Goal: Task Accomplishment & Management: Manage account settings

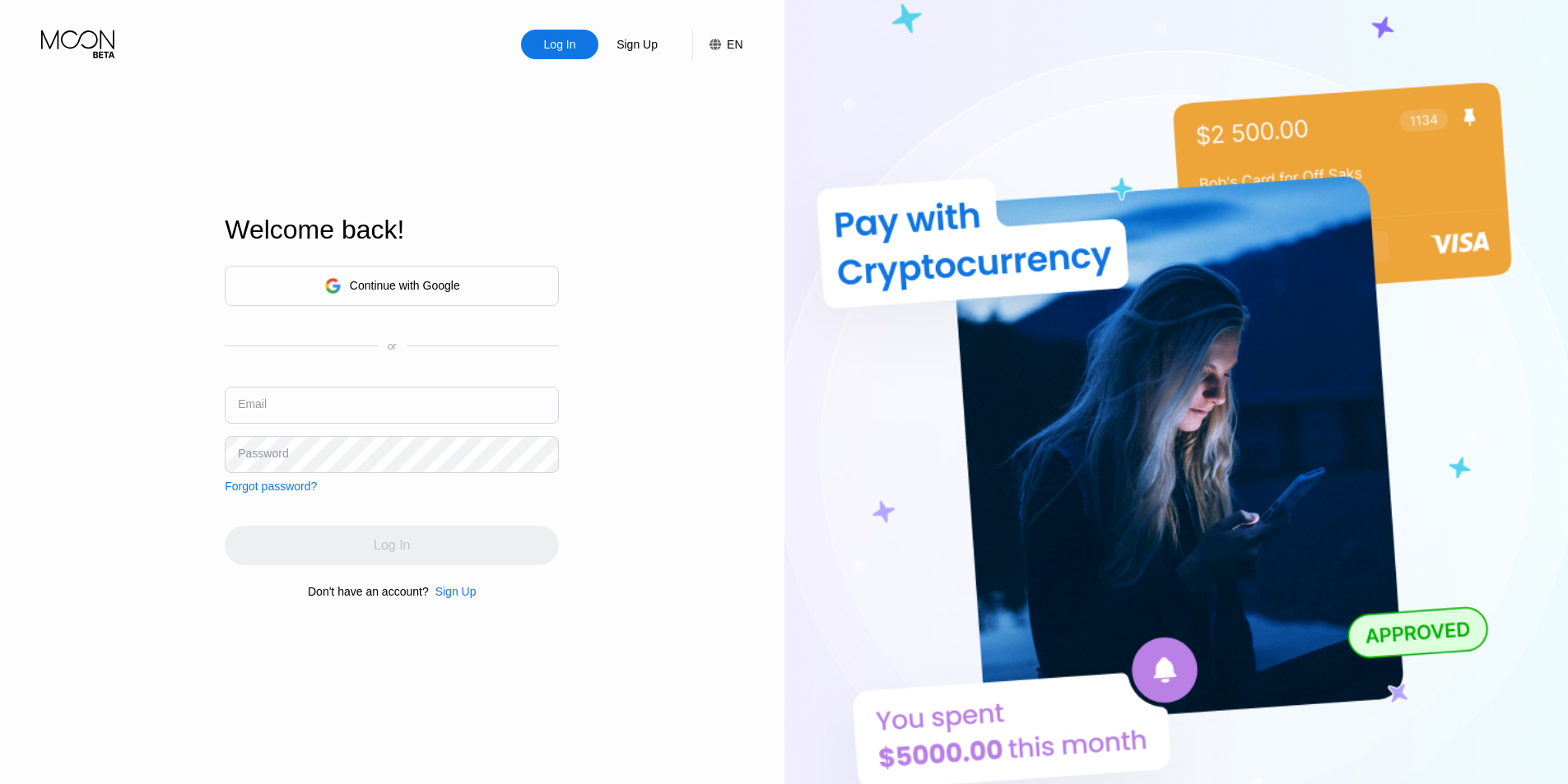
click at [303, 416] on input "text" at bounding box center [391, 405] width 334 height 37
paste input "[PERSON_NAME][EMAIL_ADDRESS][DOMAIN_NAME]"
click at [456, 415] on input "[PERSON_NAME][EMAIL_ADDRESS][DOMAIN_NAME]" at bounding box center [391, 405] width 334 height 37
type input "[PERSON_NAME][EMAIL_ADDRESS][DOMAIN_NAME]"
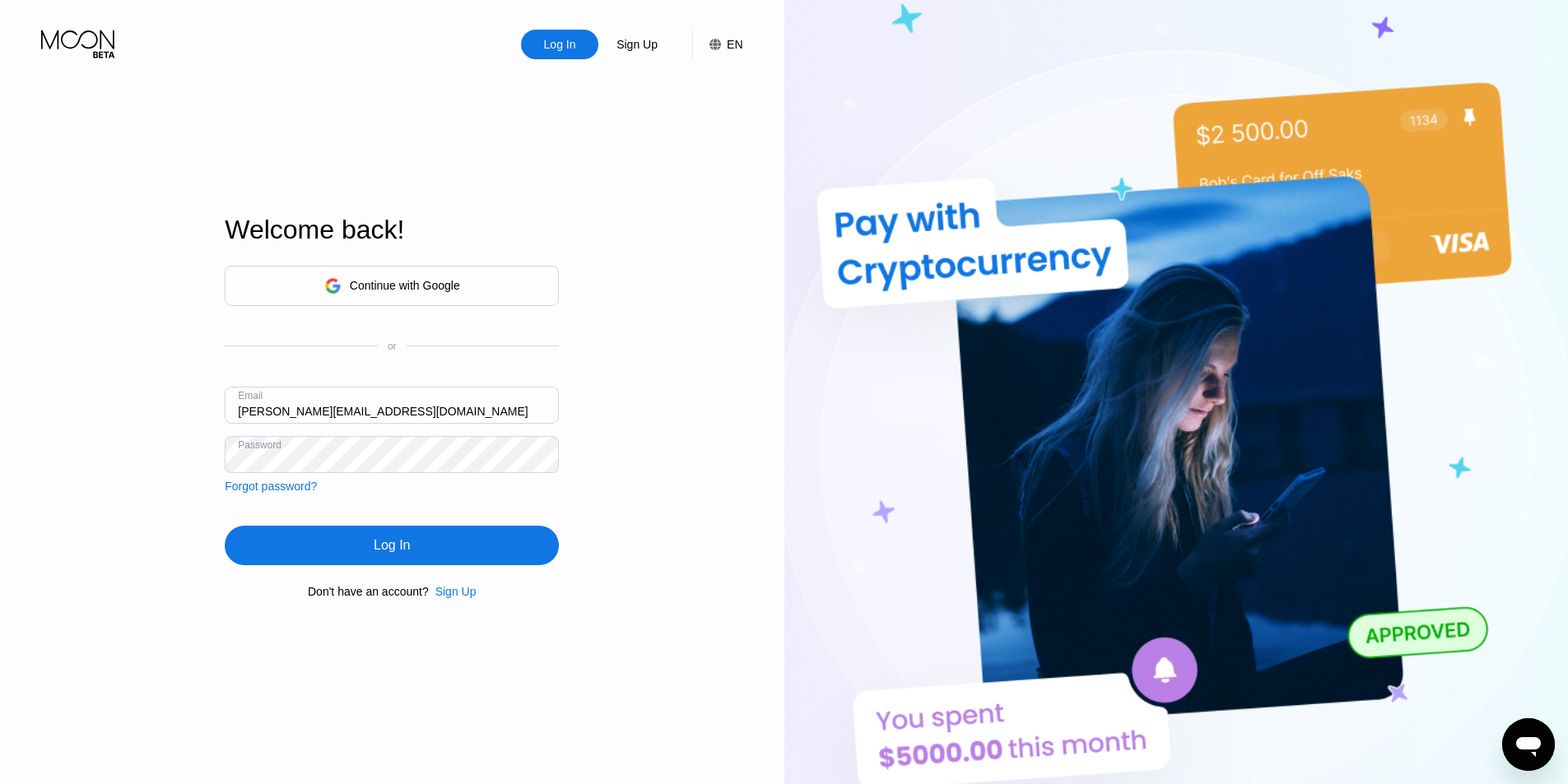
click at [441, 547] on div "Log In" at bounding box center [391, 546] width 334 height 40
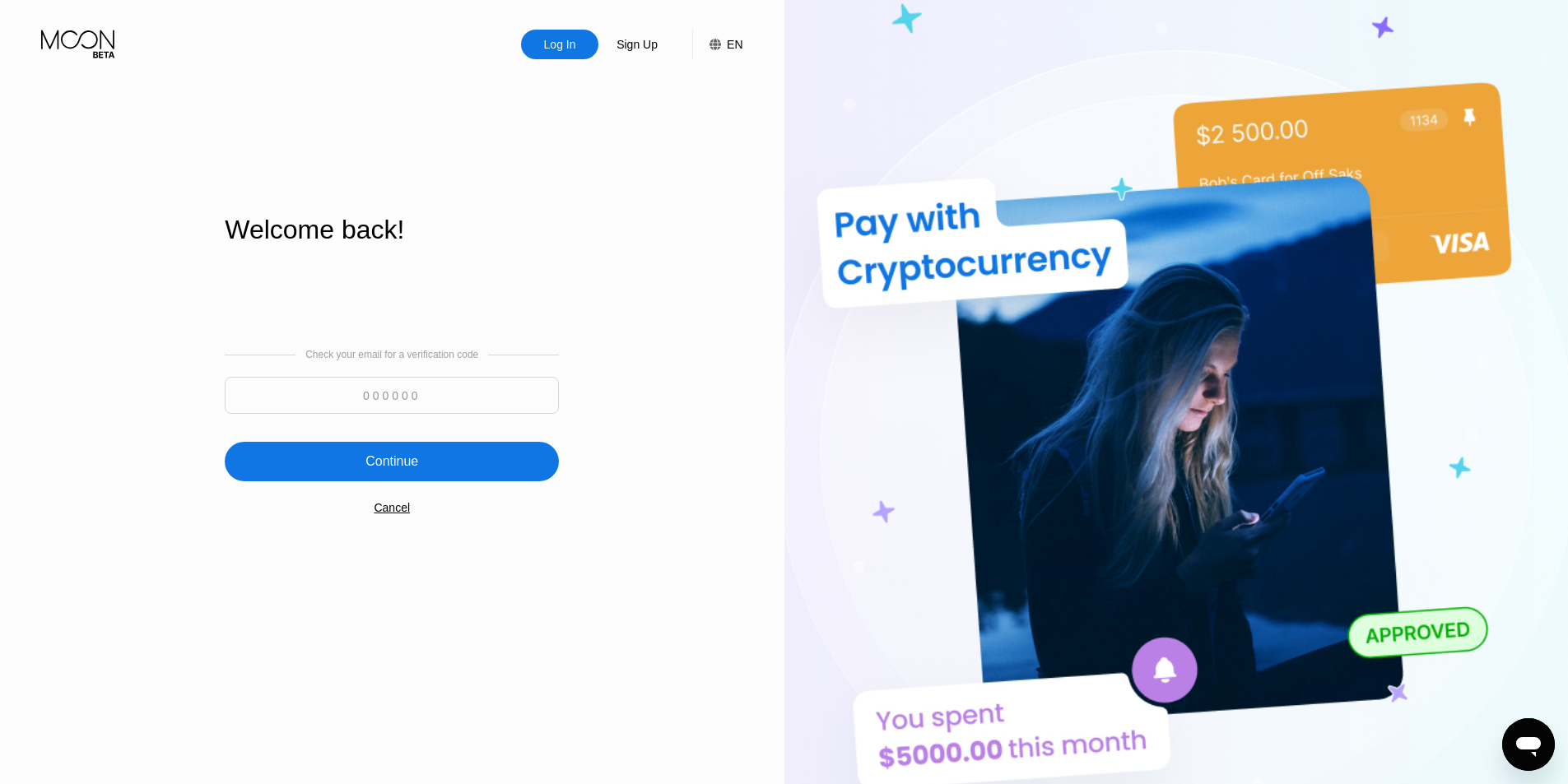
click at [497, 407] on input at bounding box center [391, 395] width 334 height 37
click at [484, 388] on input at bounding box center [391, 395] width 334 height 37
type input "873166"
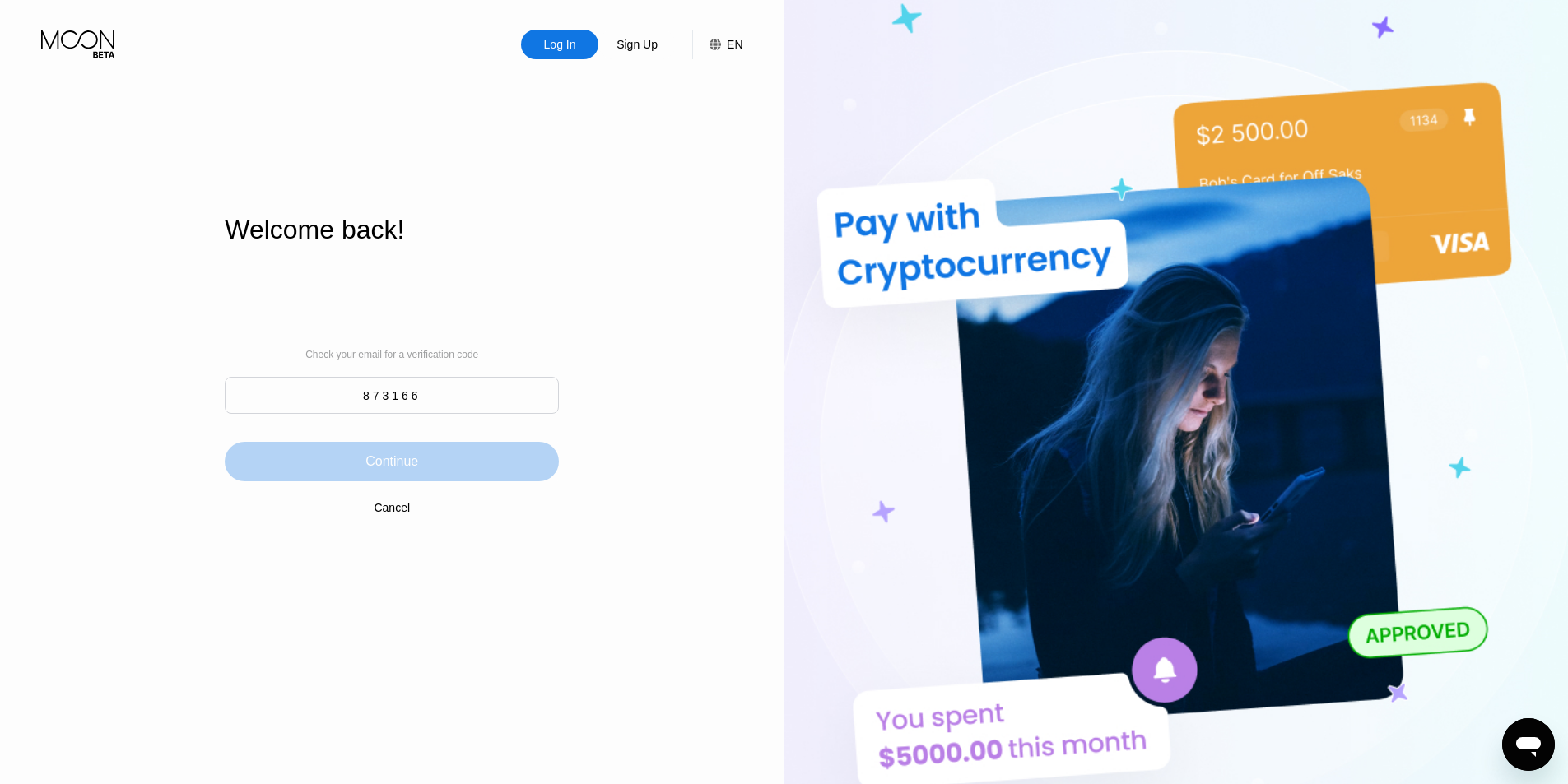
click at [466, 479] on div "Continue" at bounding box center [391, 462] width 334 height 40
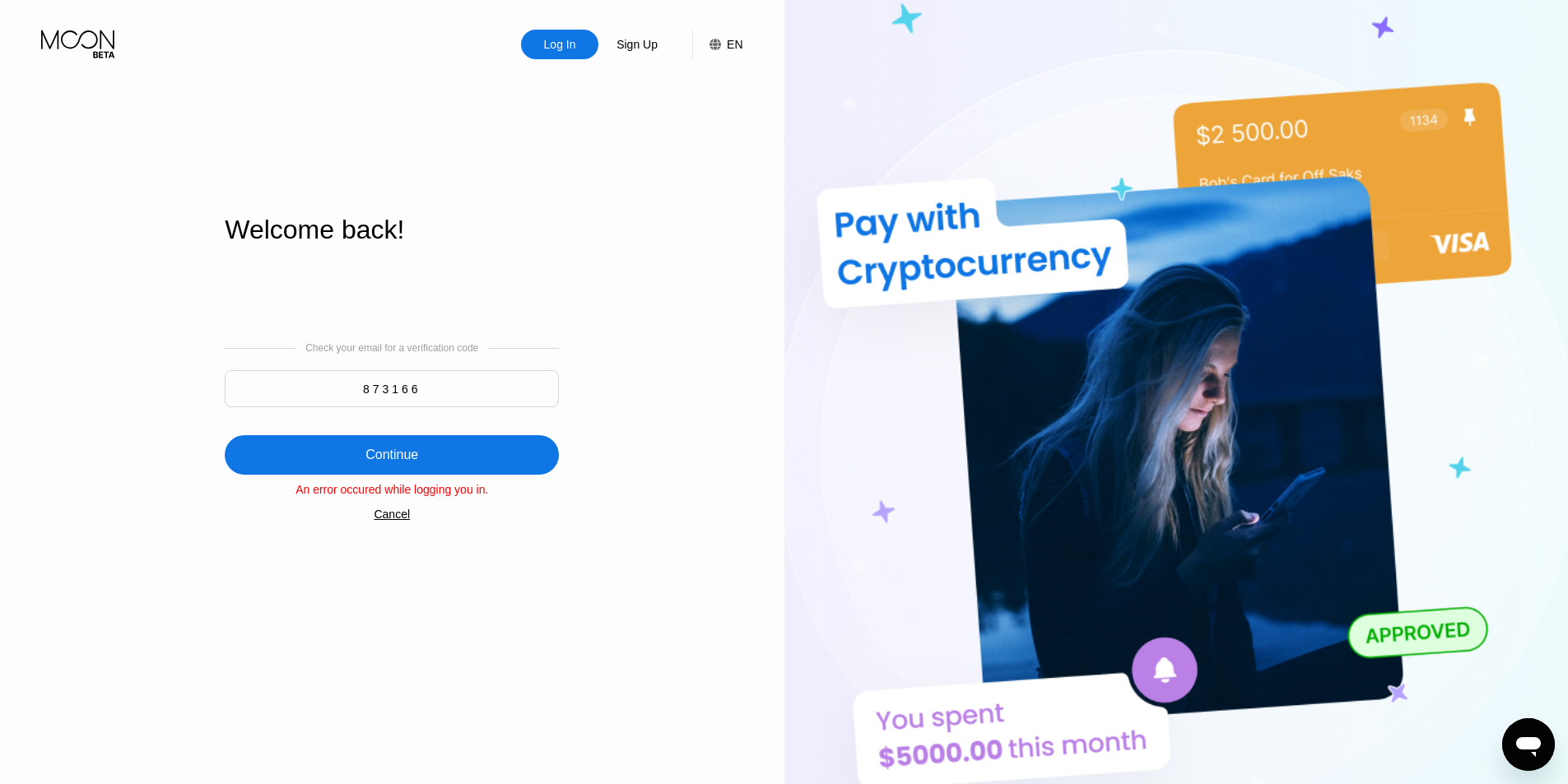
click at [591, 519] on div "Log In Sign Up EN Language English Save Welcome back! Check your email for a ve…" at bounding box center [392, 431] width 784 height 863
click at [556, 55] on div "Log In" at bounding box center [559, 44] width 77 height 29
click at [399, 521] on div "Cancel" at bounding box center [392, 515] width 36 height 13
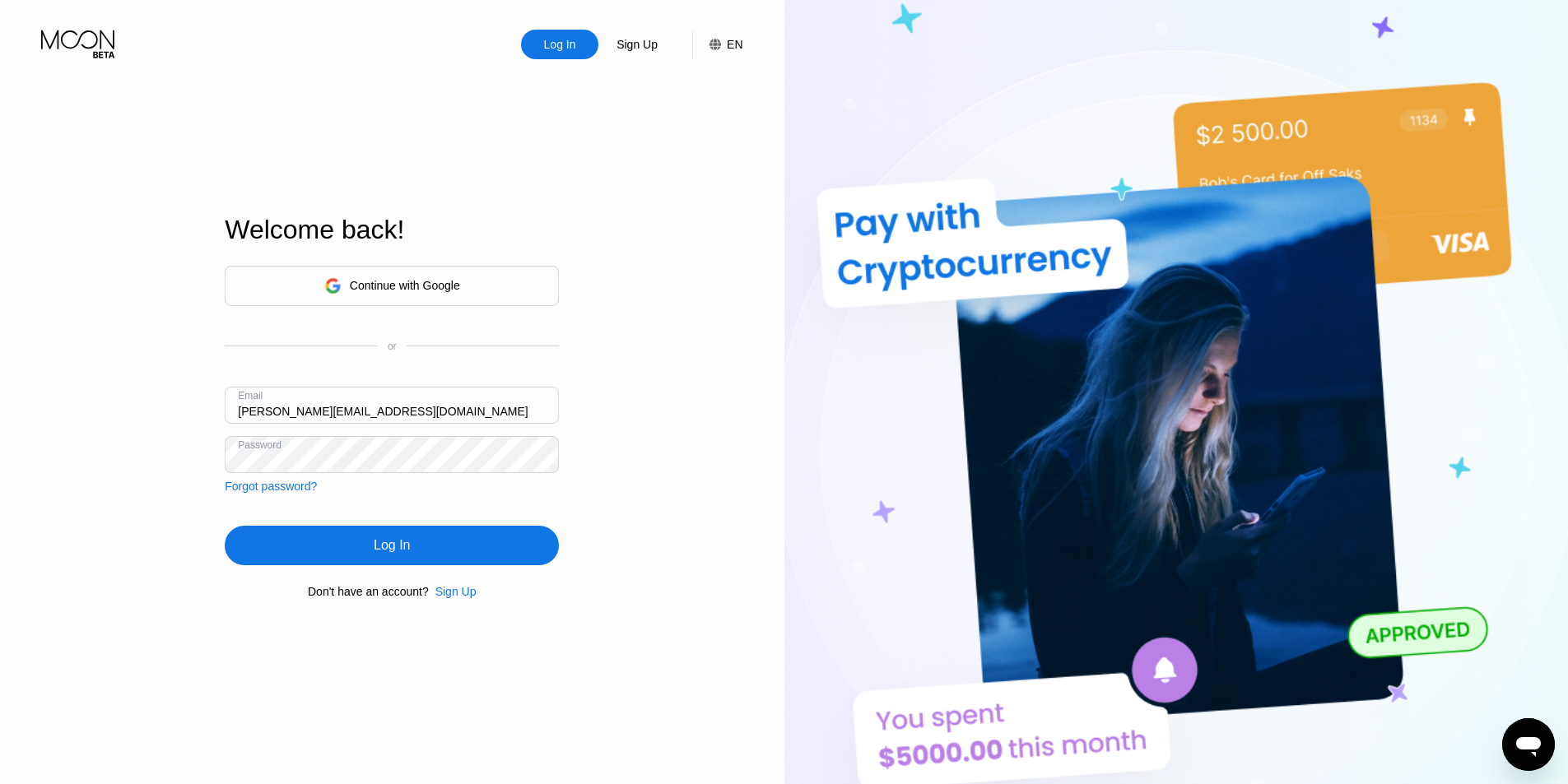
click at [423, 555] on div "Log In" at bounding box center [391, 546] width 334 height 40
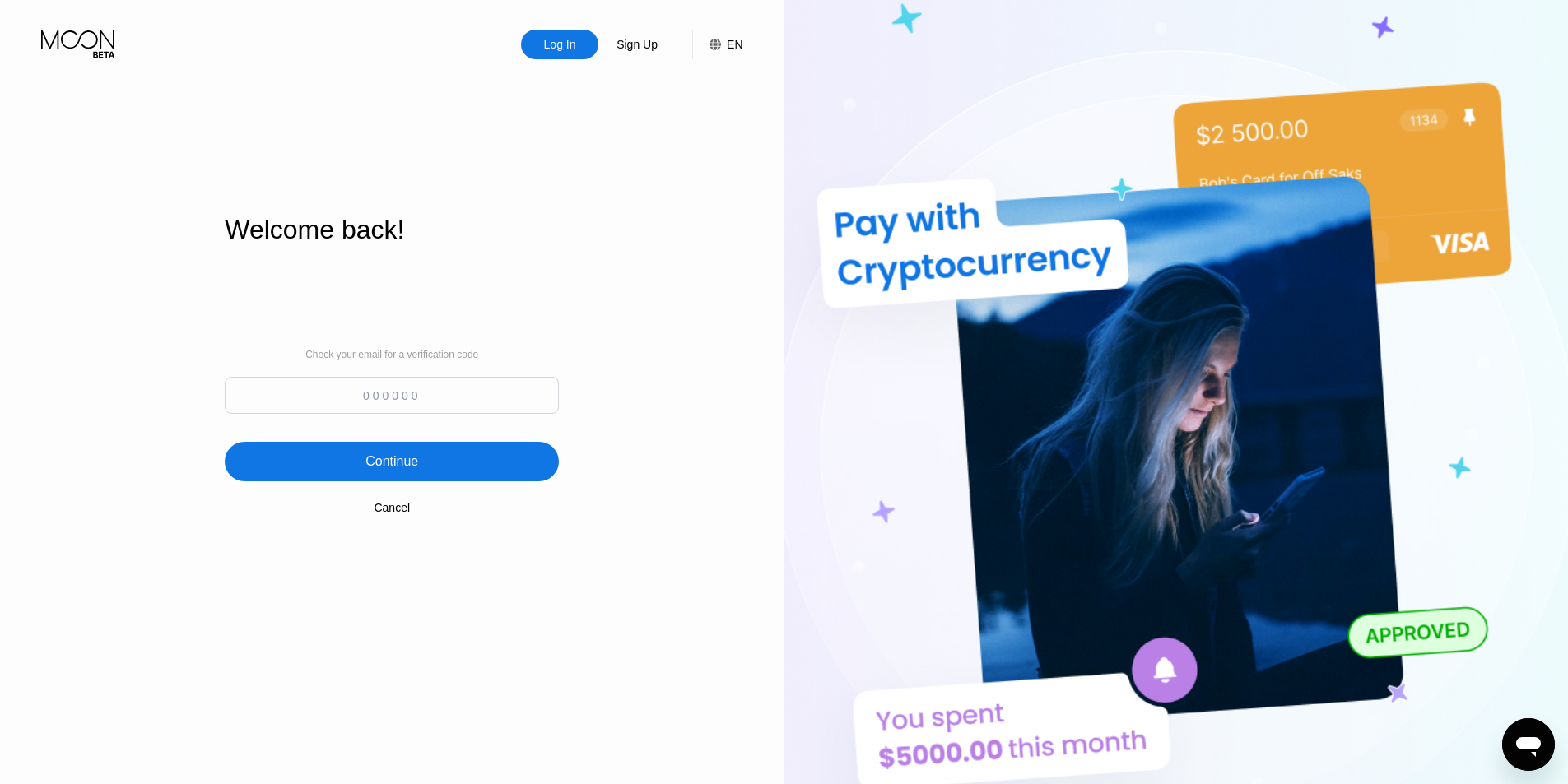
click at [420, 406] on input at bounding box center [391, 395] width 334 height 37
type input "448032"
click at [441, 470] on div "Continue" at bounding box center [391, 462] width 334 height 40
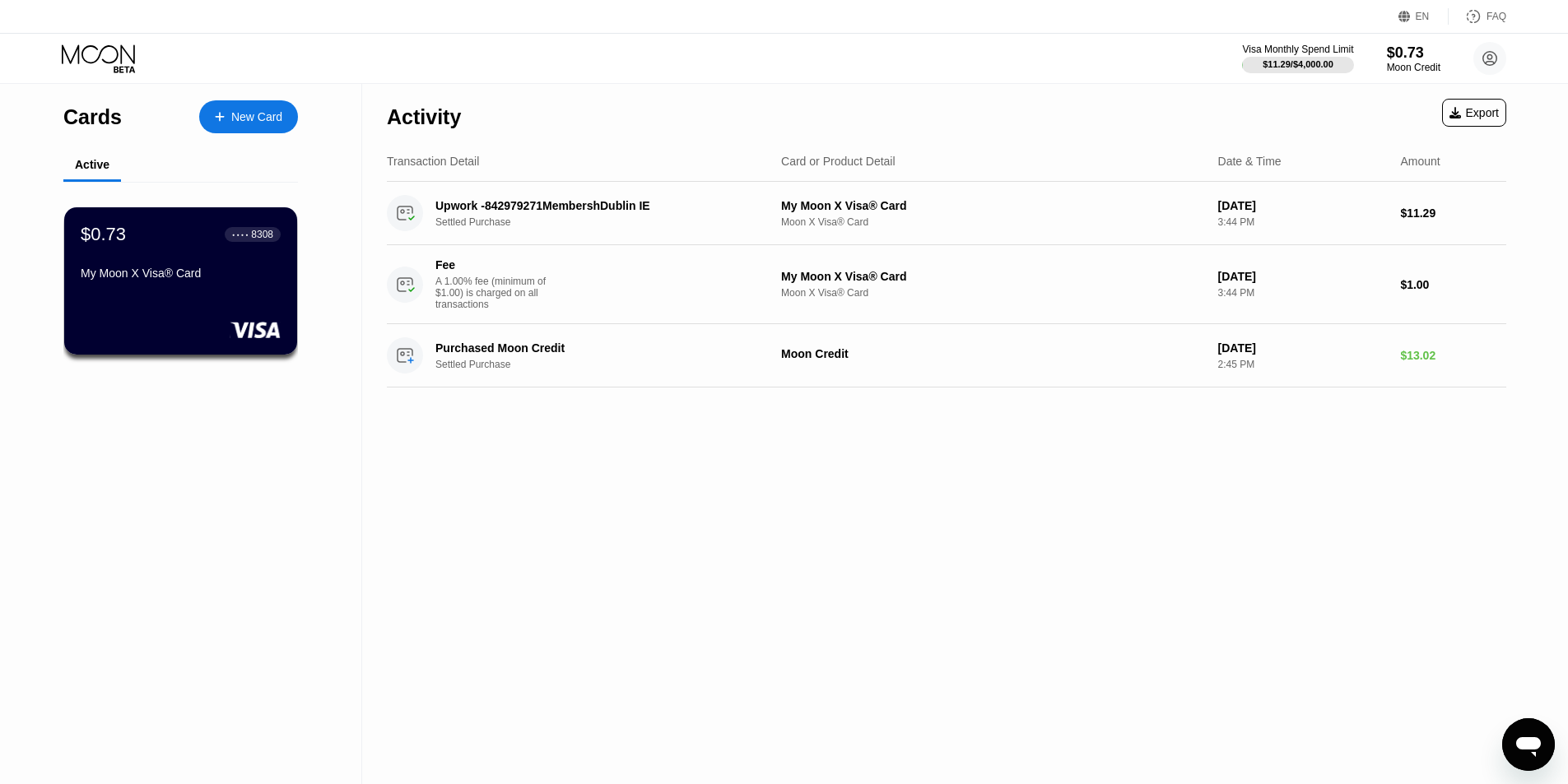
click at [1293, 545] on div "Activity Export Transaction Detail Card or Product Detail Date & Time Amount Up…" at bounding box center [947, 434] width 1168 height 700
click at [197, 280] on div "My Moon X Visa® Card" at bounding box center [181, 273] width 202 height 13
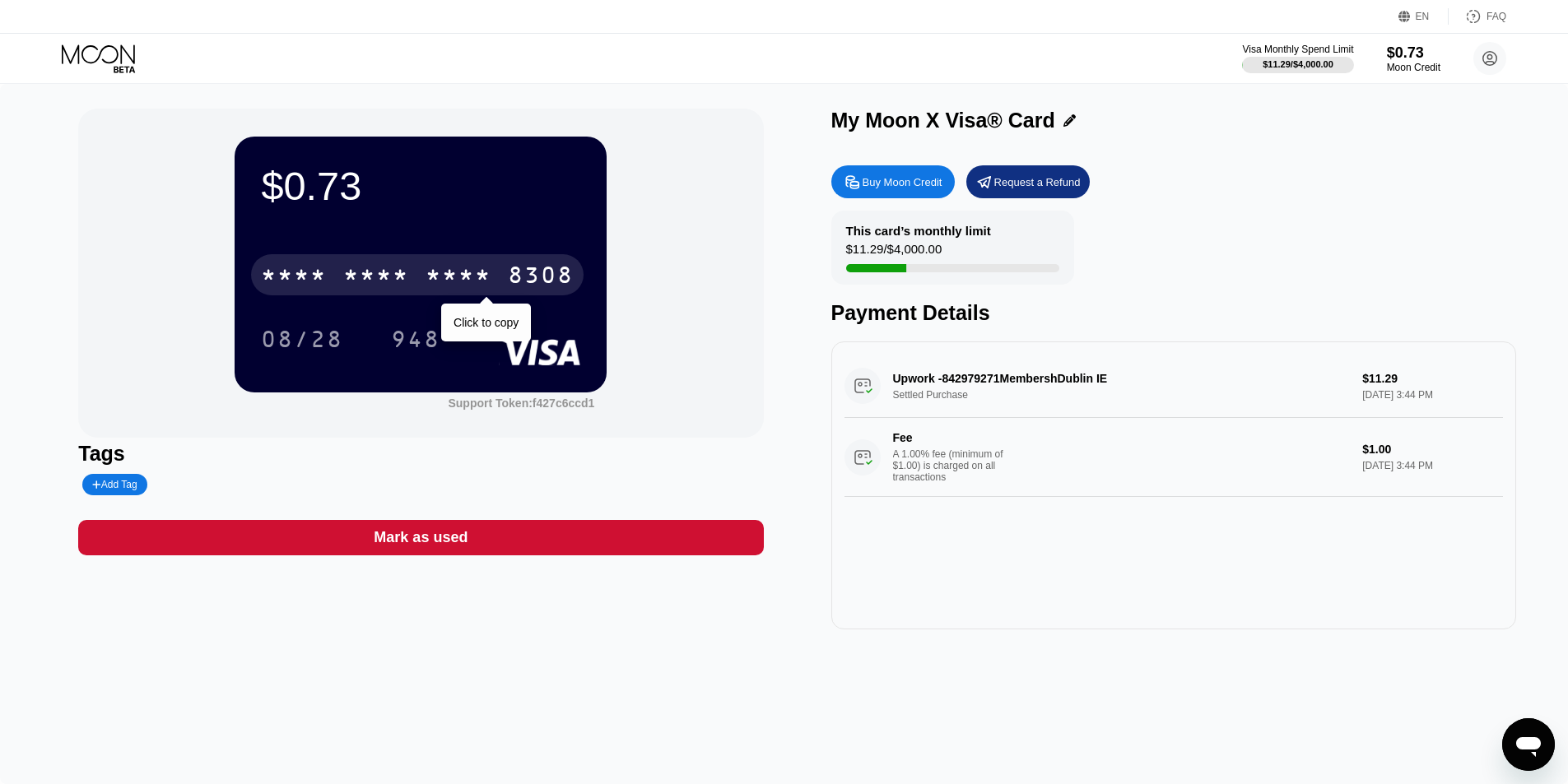
click at [381, 271] on div "* * * *" at bounding box center [376, 278] width 66 height 27
click at [424, 273] on div "[CREDIT_CARD_NUMBER]" at bounding box center [417, 274] width 332 height 41
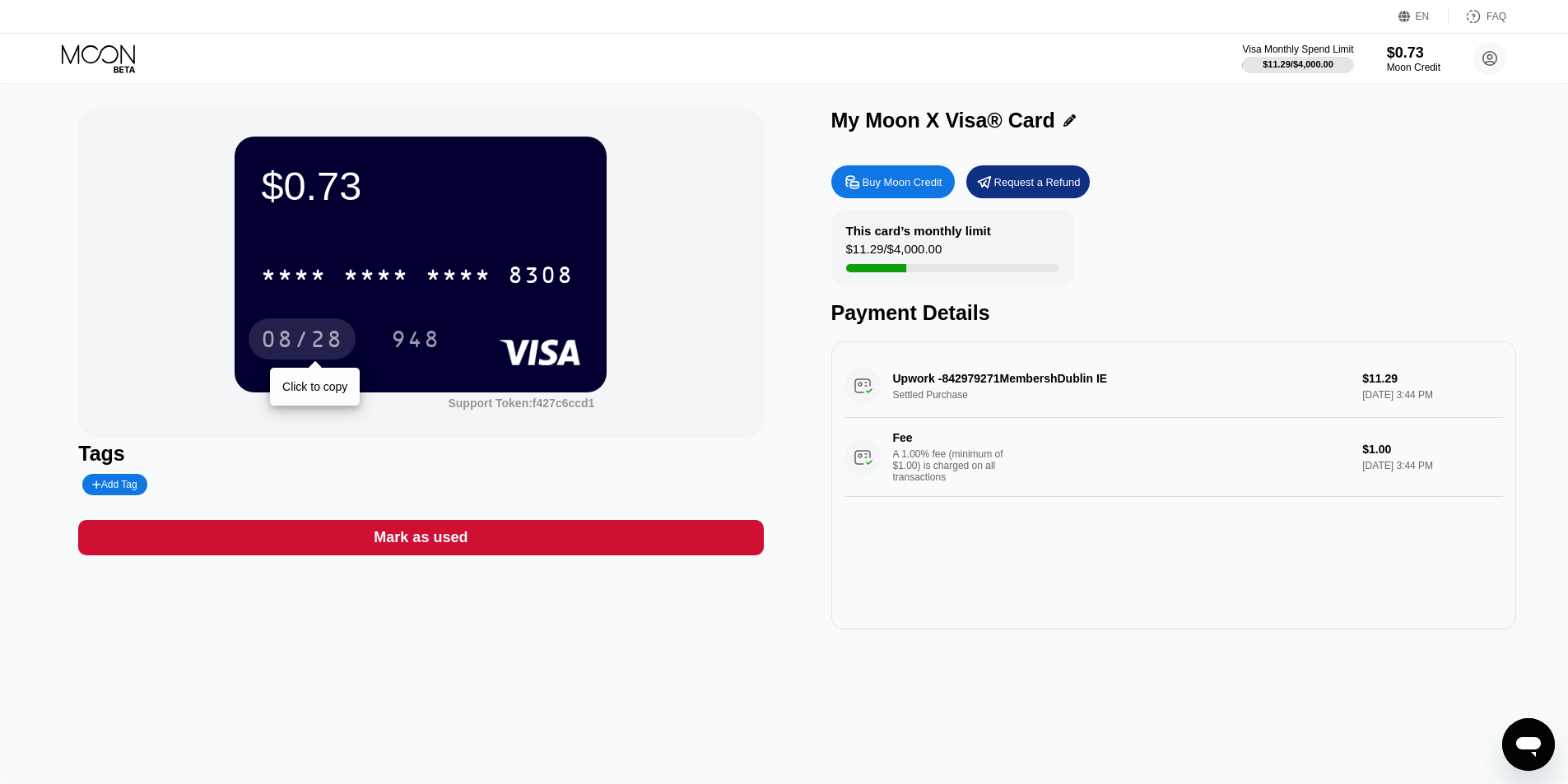
click at [305, 326] on div "08/28" at bounding box center [302, 339] width 107 height 41
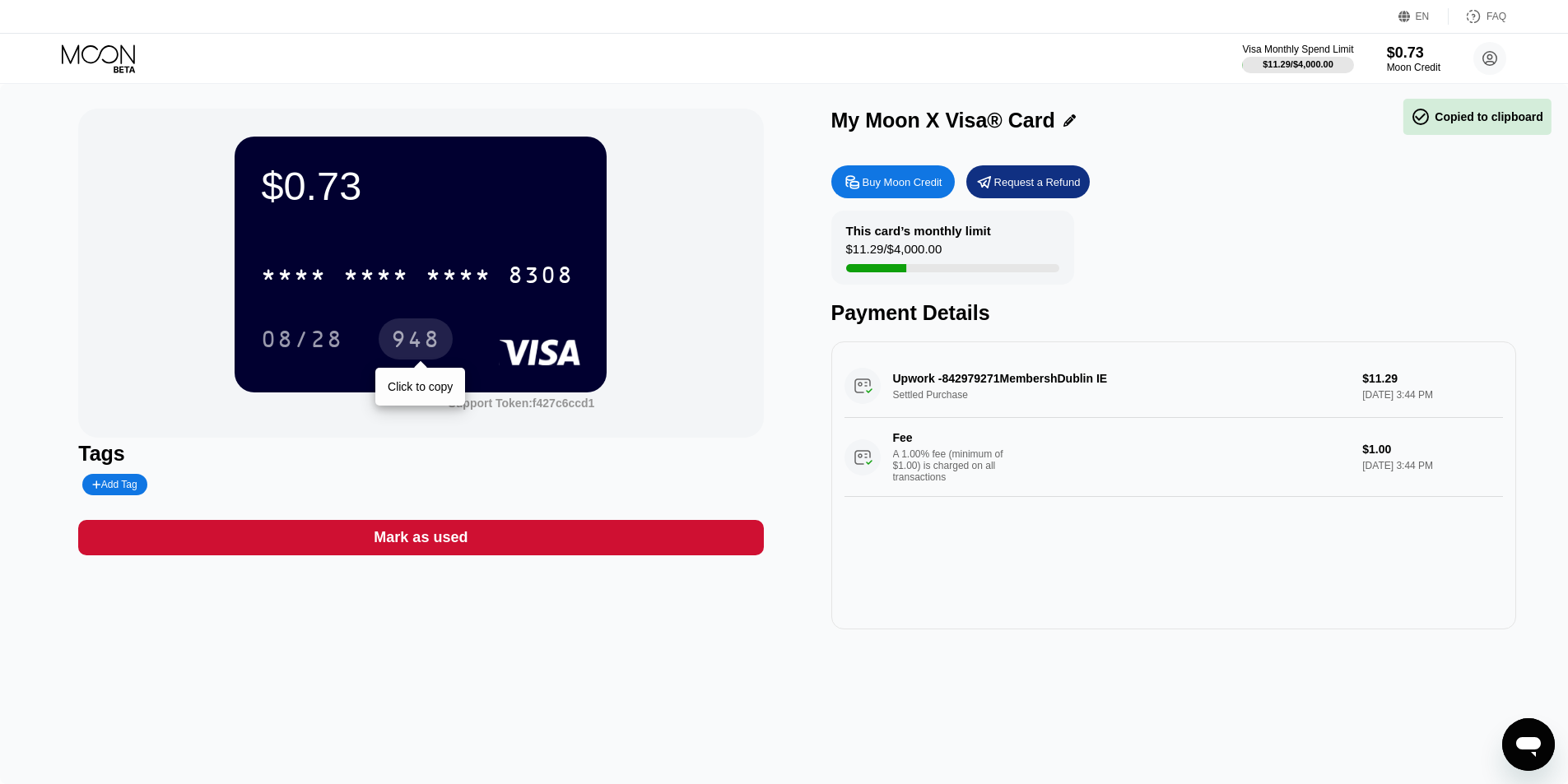
click at [395, 350] on div "948" at bounding box center [416, 342] width 49 height 27
click at [1481, 50] on circle at bounding box center [1489, 58] width 33 height 33
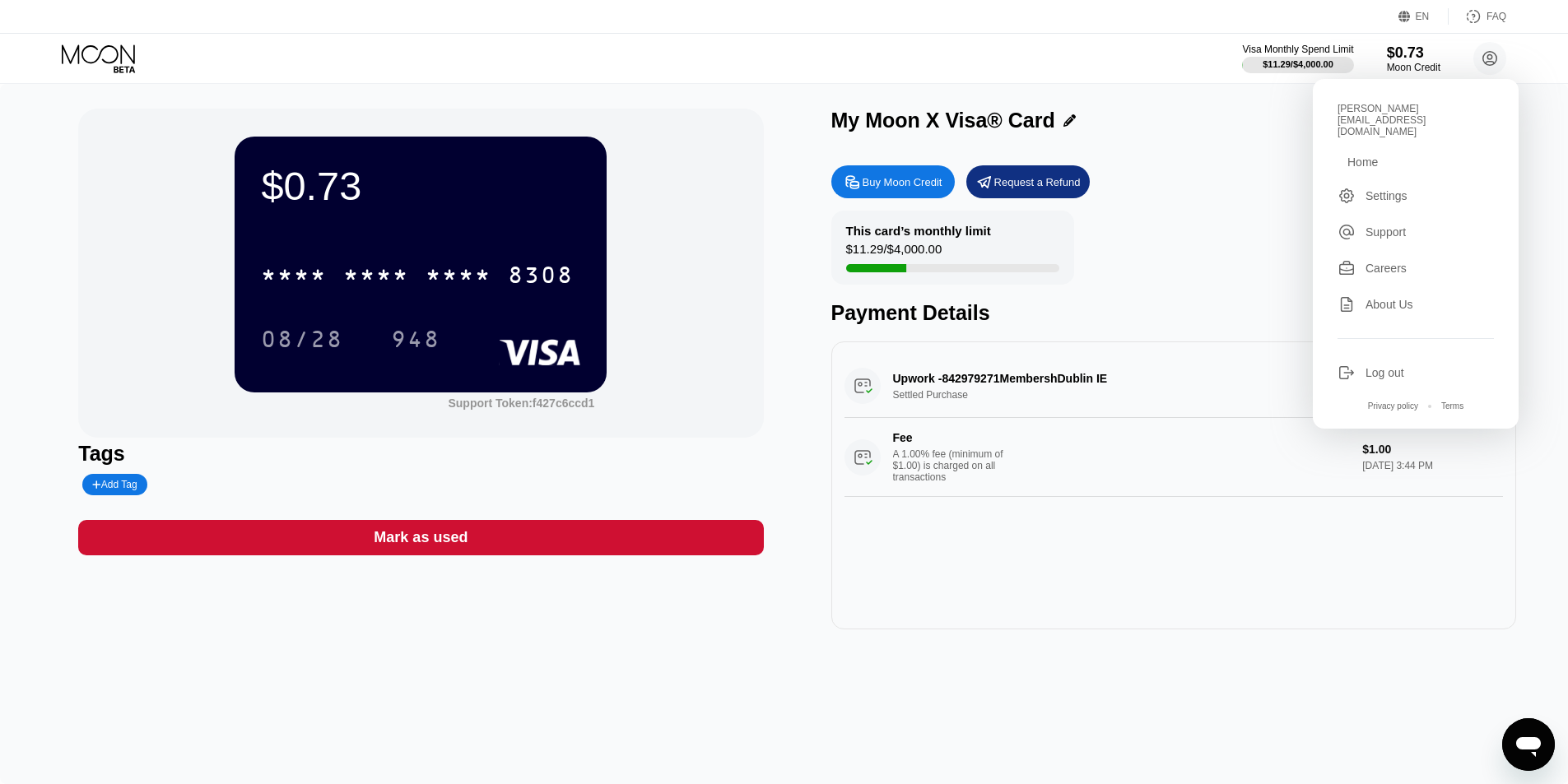
click at [1429, 186] on div "Settings" at bounding box center [1416, 195] width 156 height 18
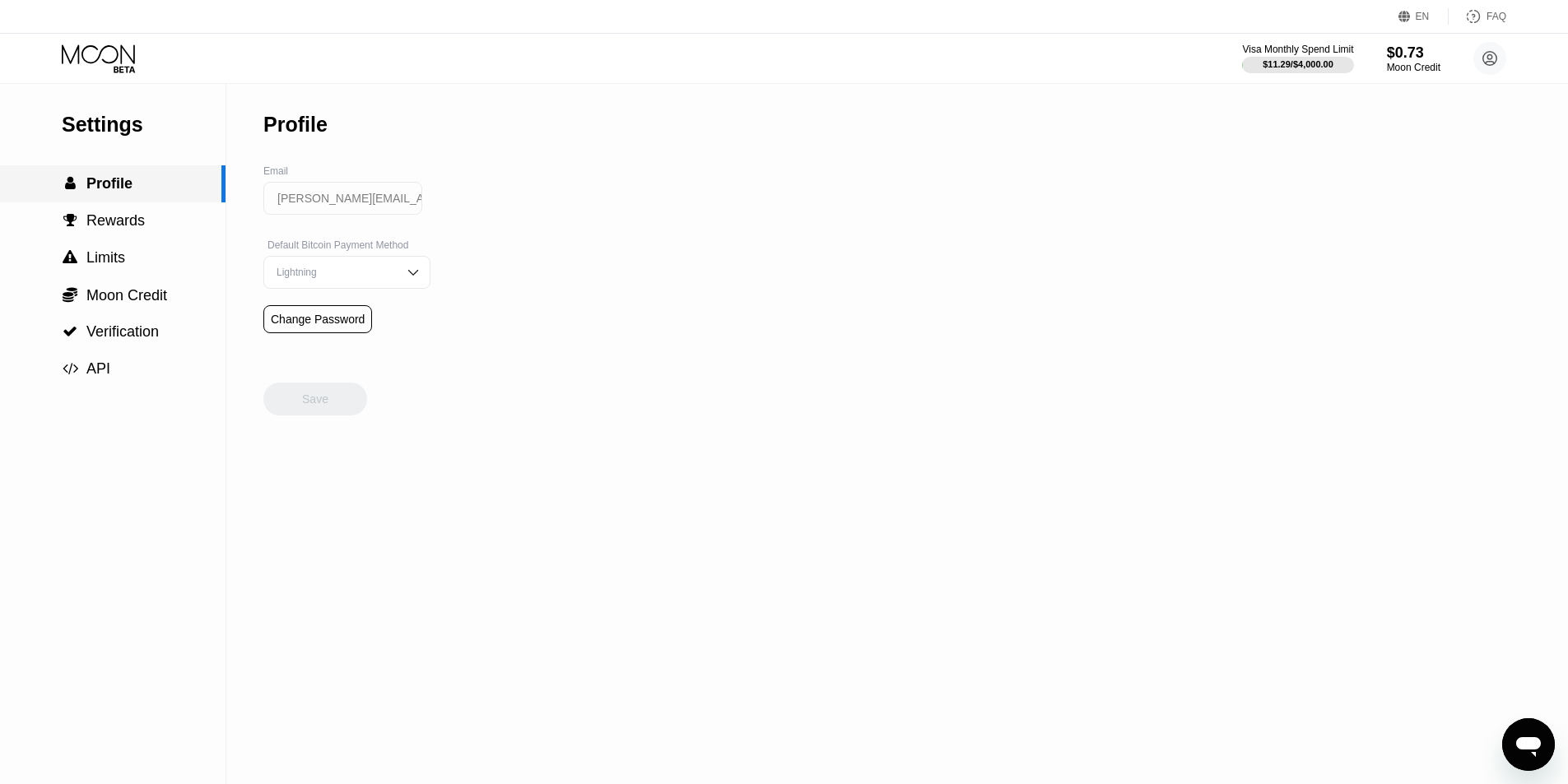
click at [151, 192] on div " Profile" at bounding box center [110, 184] width 222 height 17
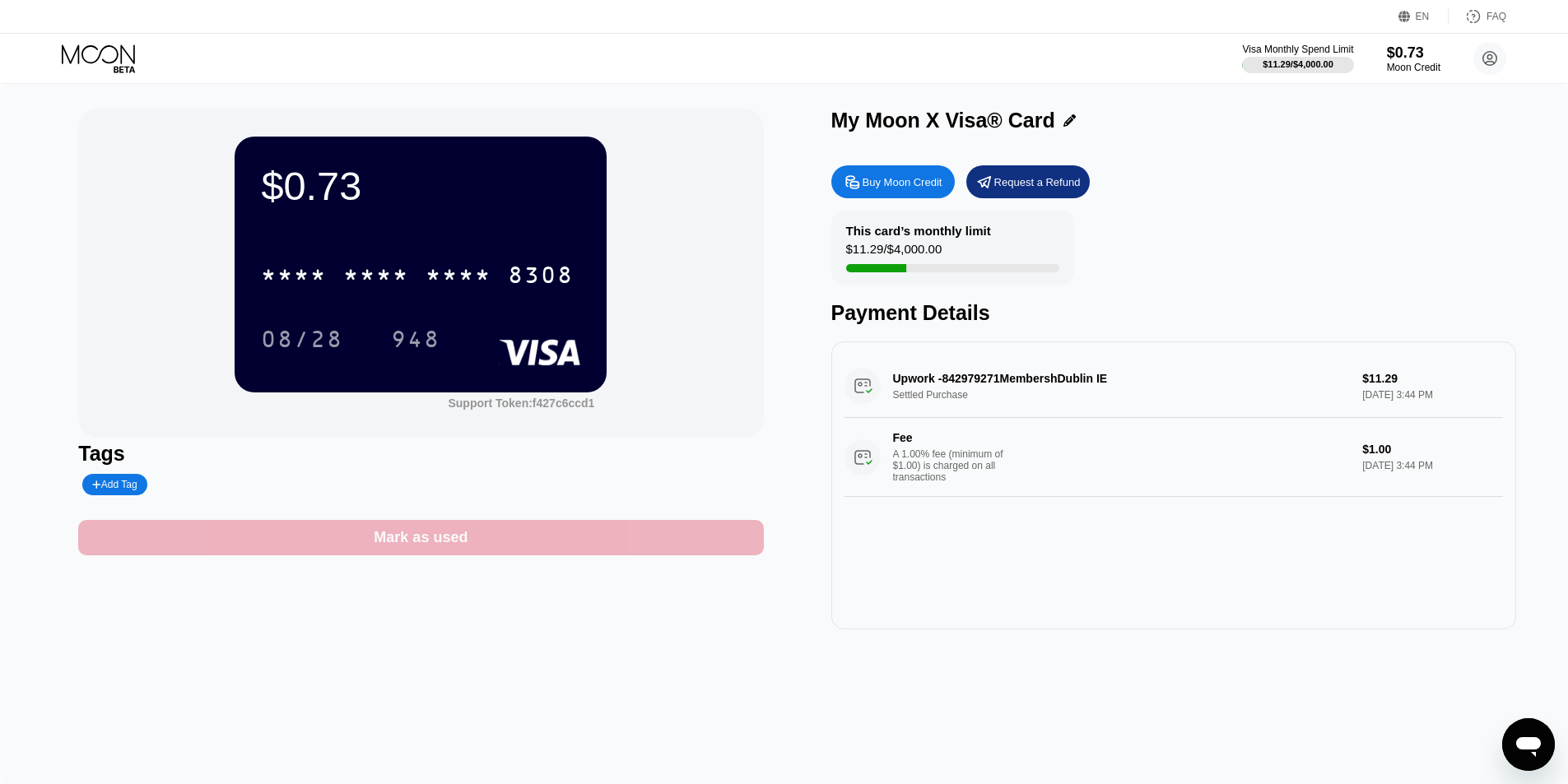
click at [420, 542] on div "Mark as used" at bounding box center [421, 538] width 94 height 19
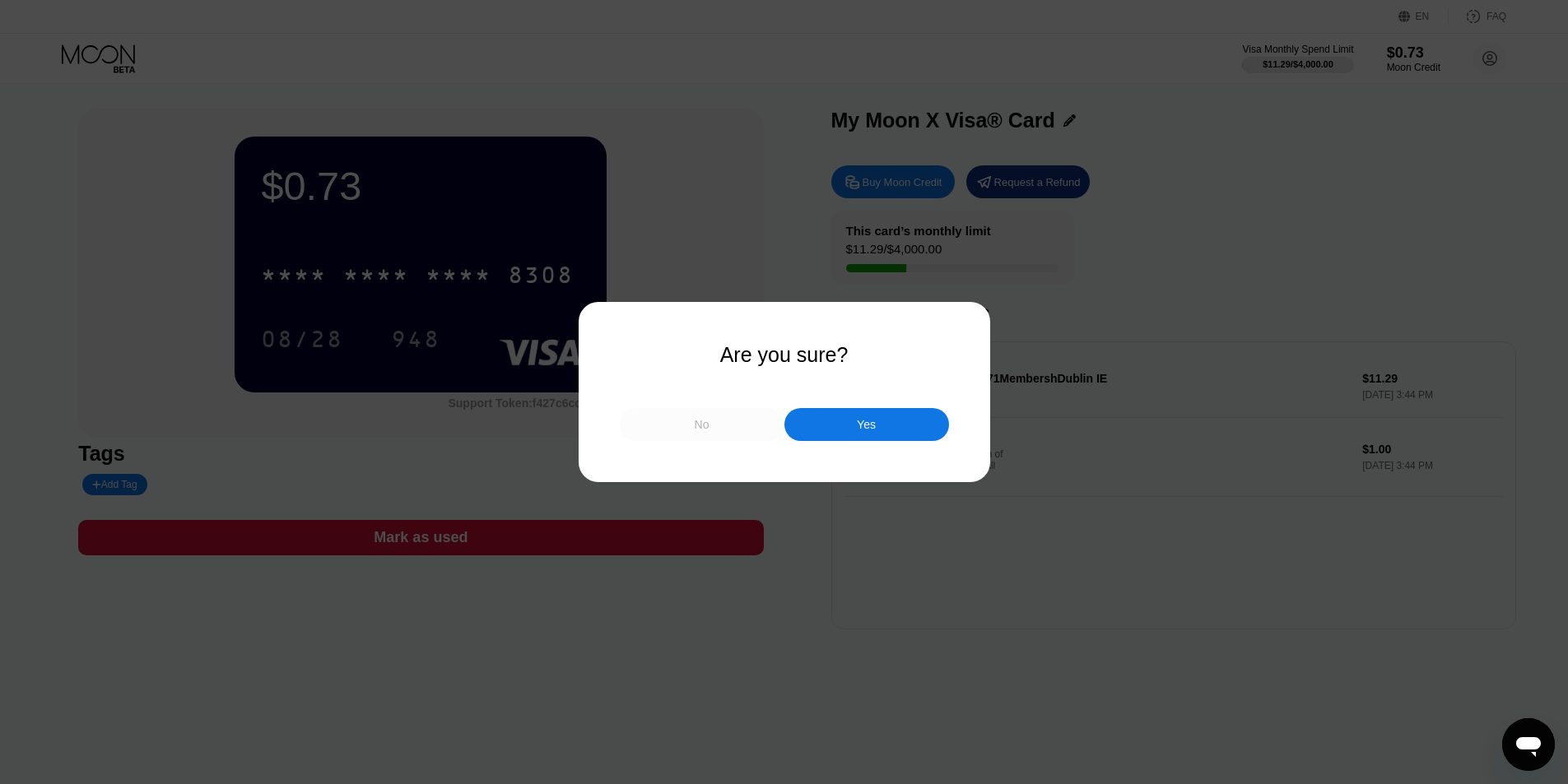
click at [753, 436] on div "No" at bounding box center [701, 424] width 165 height 33
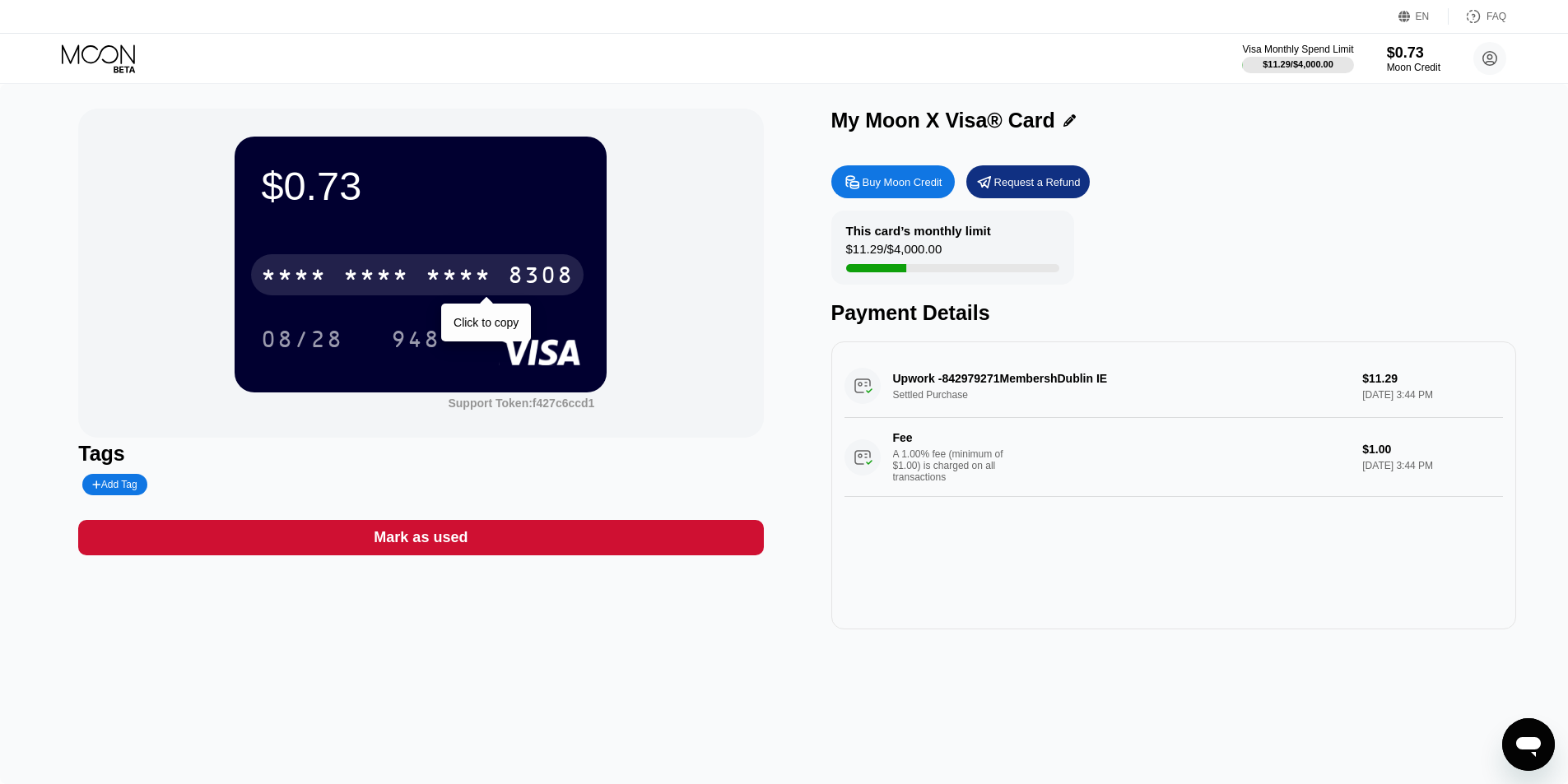
click at [545, 283] on div "8308" at bounding box center [540, 278] width 66 height 27
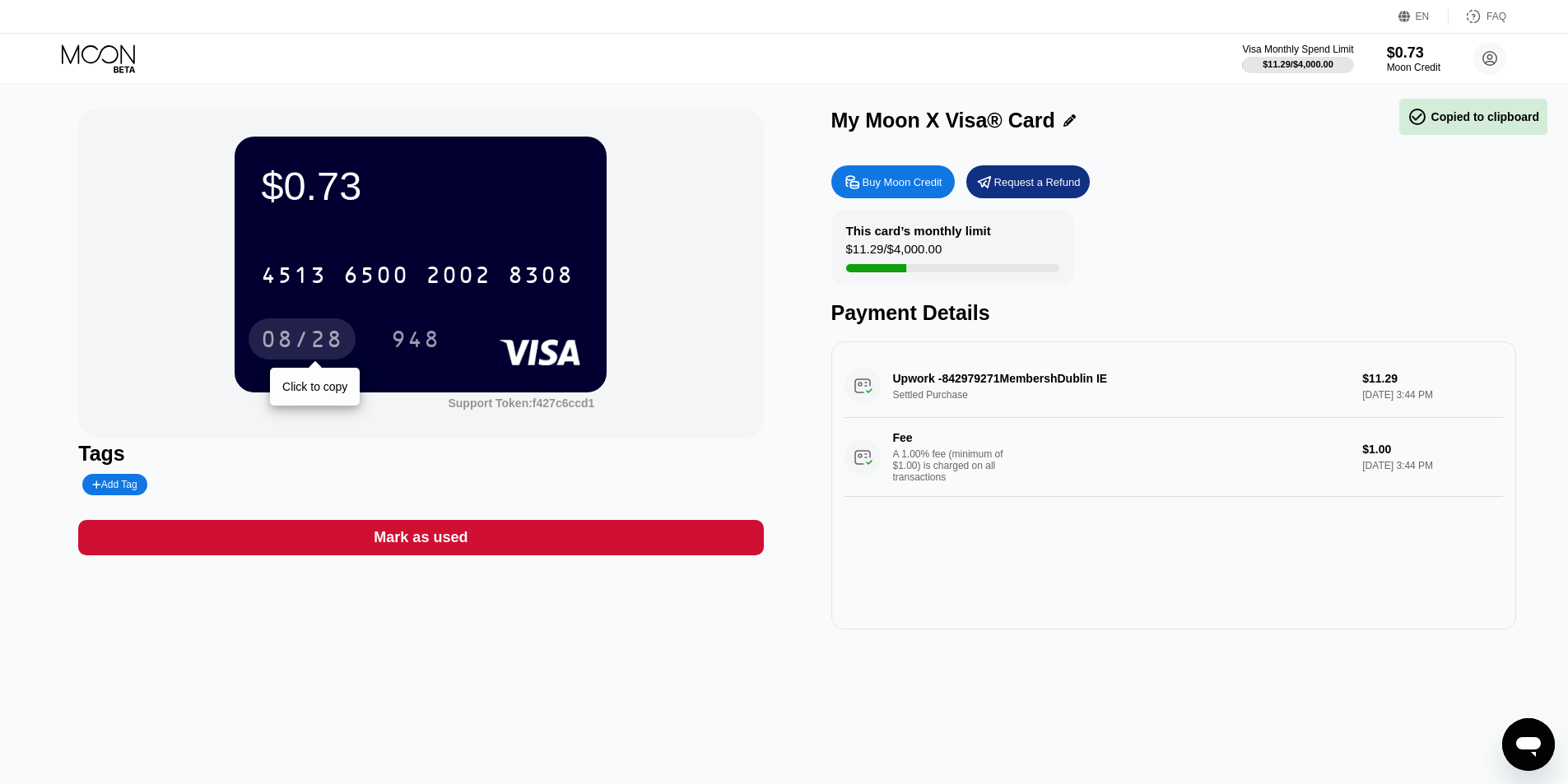
click at [315, 334] on div "08/28" at bounding box center [302, 342] width 82 height 27
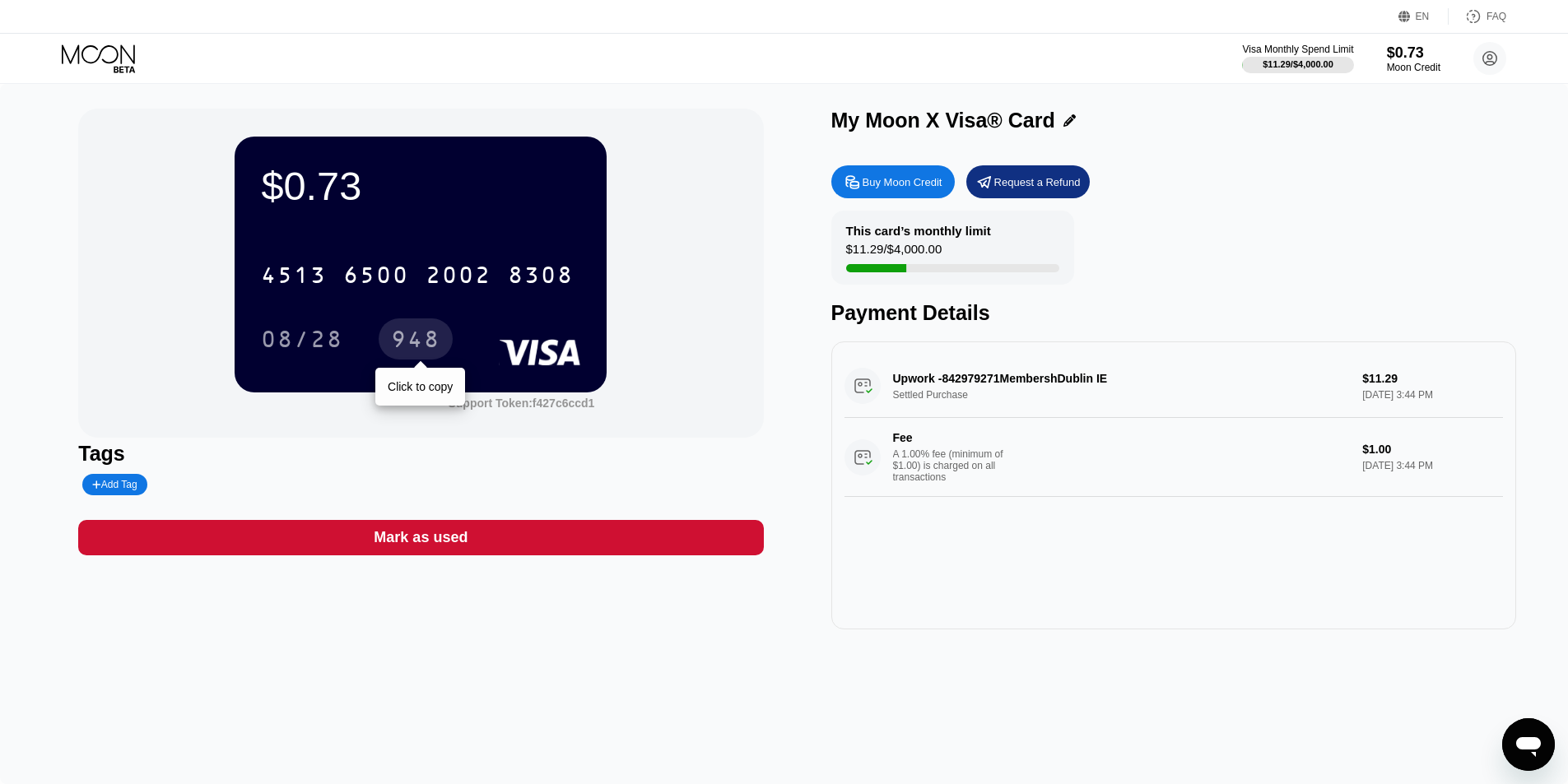
click at [430, 342] on div "948" at bounding box center [416, 342] width 49 height 27
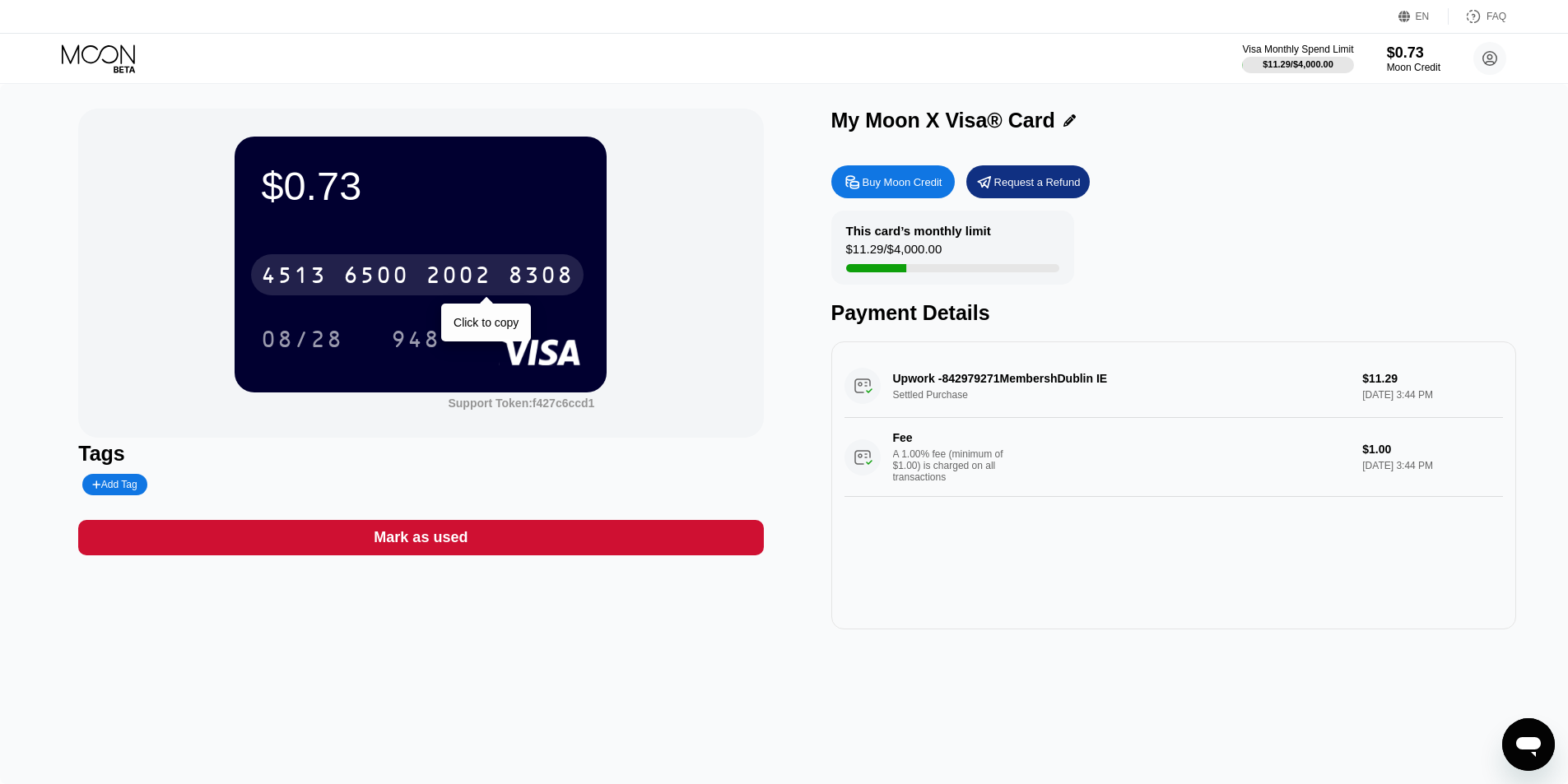
click at [448, 280] on div "2002" at bounding box center [458, 278] width 66 height 27
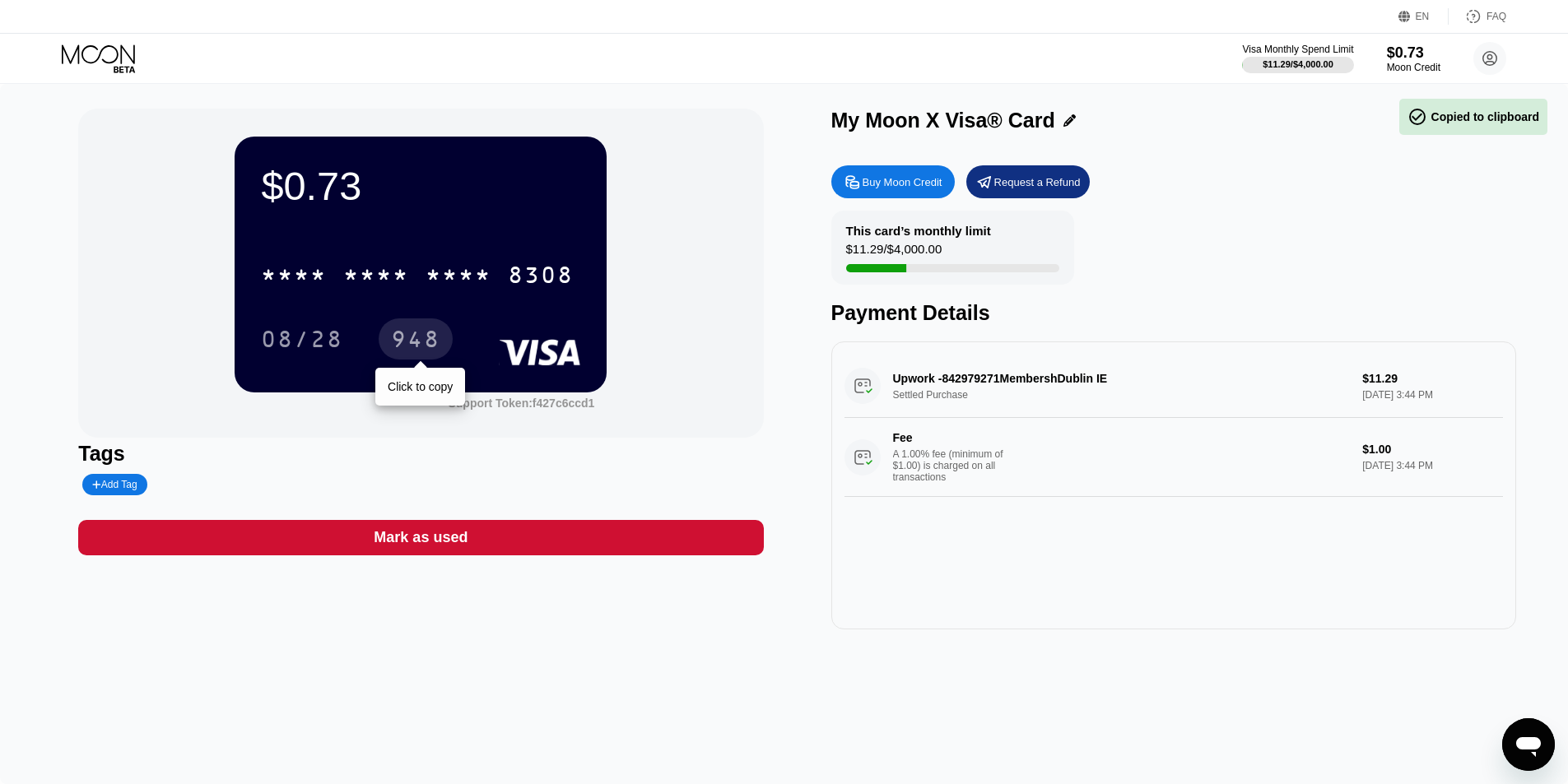
click at [326, 343] on div "08/28" at bounding box center [302, 342] width 82 height 27
click at [454, 335] on div "948" at bounding box center [428, 339] width 74 height 41
click at [434, 340] on div "948" at bounding box center [416, 342] width 49 height 27
click at [810, 657] on div "$0.73 * * * * * * * * * * * * 8308 08/28 948 Support Token: f427c6ccd1 Tags Add…" at bounding box center [784, 434] width 1568 height 700
